Goal: Task Accomplishment & Management: Complete application form

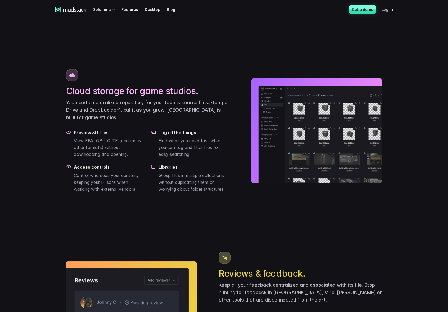
scroll to position [337, 0]
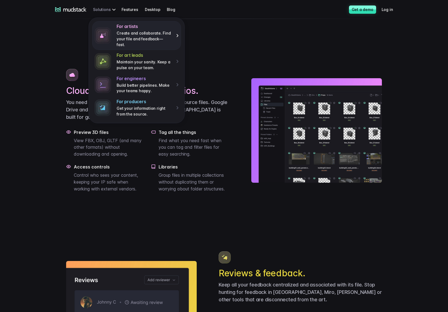
click at [139, 41] on p "Create and collaborate. Find your file and feedback— fast." at bounding box center [144, 38] width 55 height 17
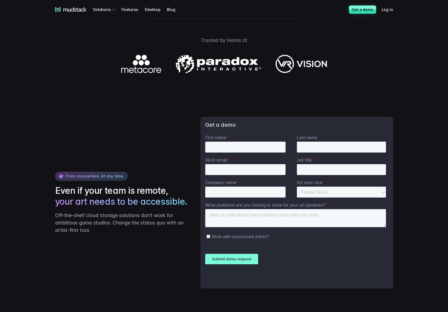
scroll to position [769, 0]
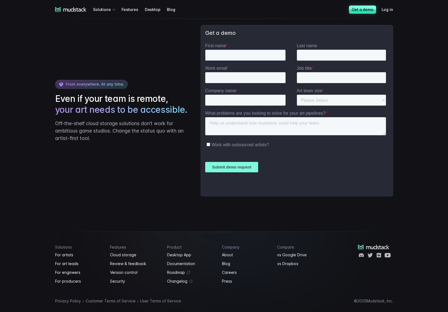
click at [237, 50] on input "First name *" at bounding box center [245, 54] width 80 height 11
type input "[PERSON_NAME]"
click at [309, 53] on input "Last name" at bounding box center [341, 54] width 89 height 11
type input "[PERSON_NAME]"
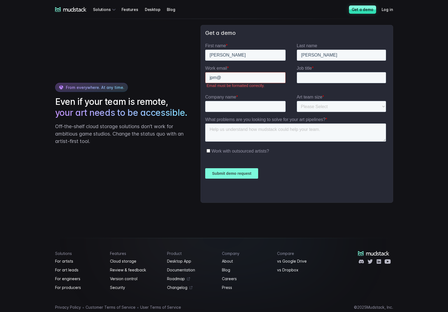
type input "[EMAIL_ADDRESS][DOMAIN_NAME]"
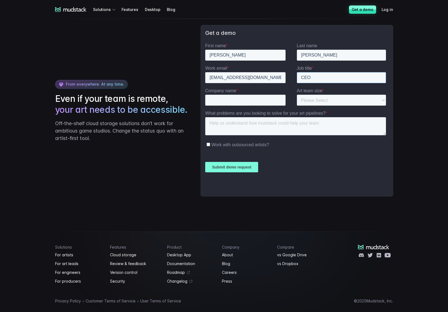
type input "CEO"
type input "MFL"
select select "1-10"
click at [297, 94] on select "Please Select 1-10 11-25 26-50 50+" at bounding box center [341, 99] width 89 height 11
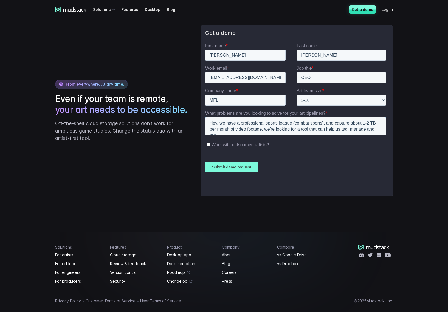
scroll to position [3, 0]
click at [344, 126] on textarea "Hey, we have a professional sports league (combat sports), and capture about 1-…" at bounding box center [295, 126] width 181 height 18
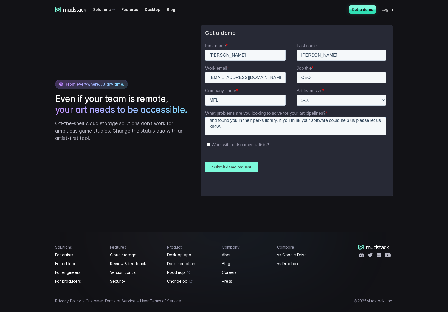
scroll to position [27, 0]
type textarea "Hey, we have a professional sports league (combat sports), and capture about 1-…"
click at [218, 143] on span "Work with outsourced artists?" at bounding box center [241, 144] width 58 height 5
click at [210, 143] on input "Work with outsourced artists?" at bounding box center [209, 144] width 4 height 4
click at [217, 144] on span "Work with outsourced artists?" at bounding box center [241, 144] width 58 height 5
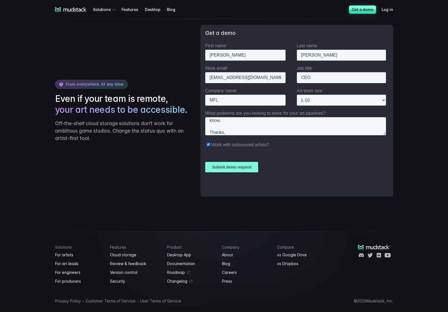
click at [210, 144] on input "Work with outsourced artists?" at bounding box center [209, 144] width 4 height 4
checkbox input "false"
click at [225, 165] on input "Submit demo request" at bounding box center [231, 167] width 53 height 10
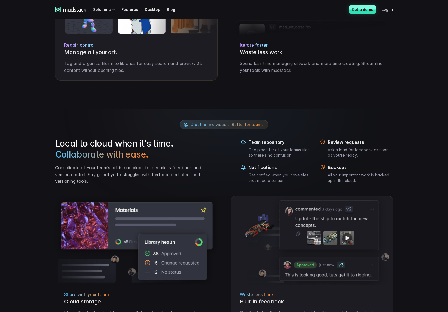
scroll to position [0, 0]
